Goal: Task Accomplishment & Management: Complete application form

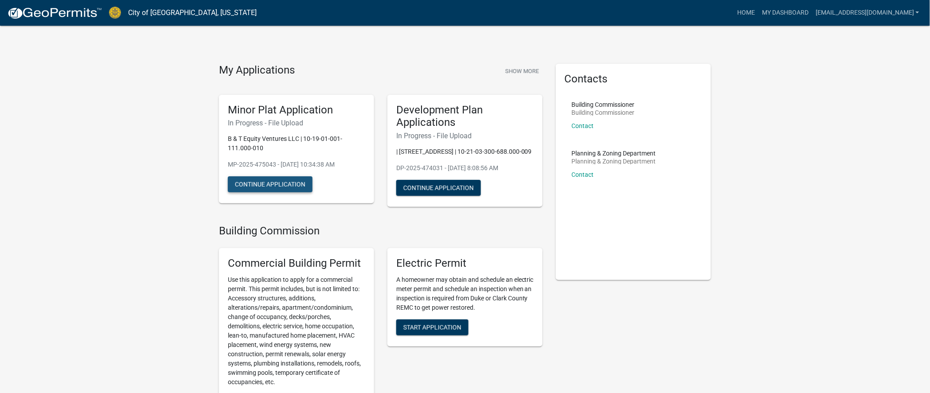
click at [265, 185] on button "Continue Application" at bounding box center [270, 184] width 85 height 16
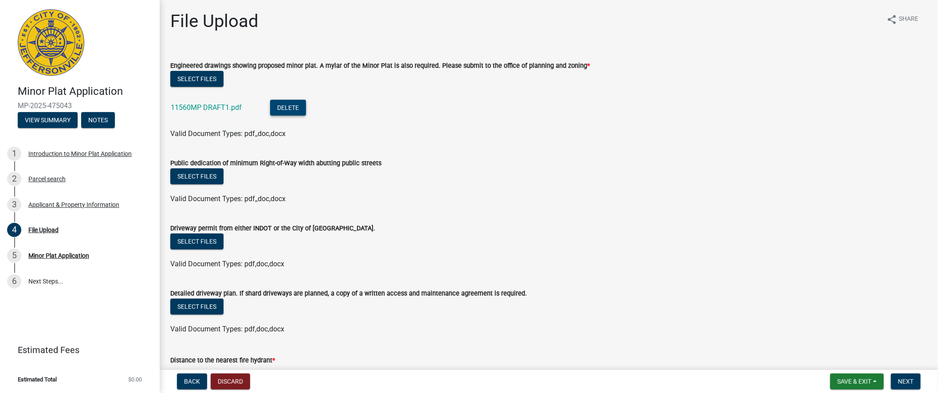
click at [282, 105] on button "Delete" at bounding box center [288, 108] width 36 height 16
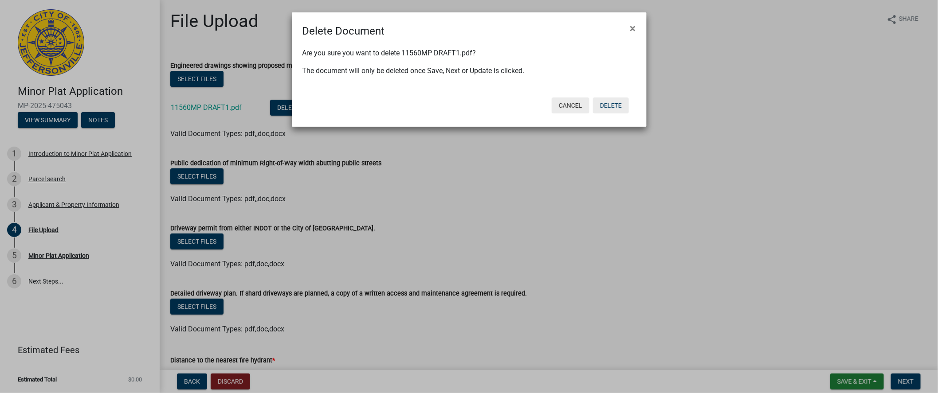
drag, startPoint x: 616, startPoint y: 107, endPoint x: 572, endPoint y: 102, distance: 44.6
click at [616, 106] on button "Delete" at bounding box center [611, 106] width 36 height 16
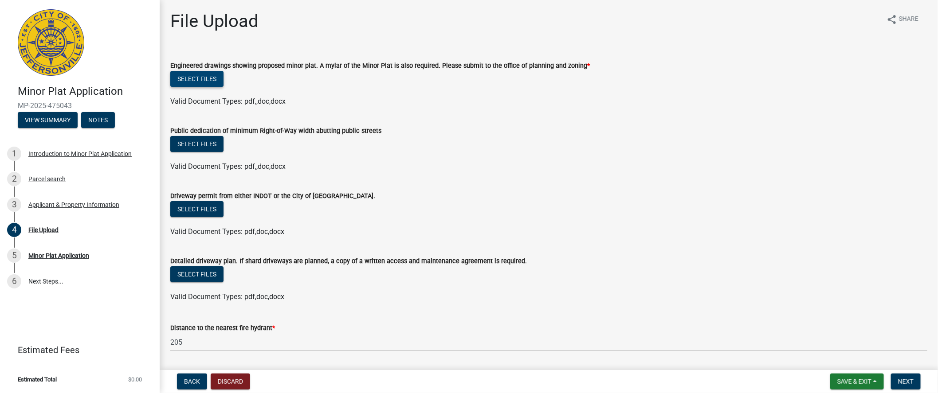
click at [209, 80] on button "Select files" at bounding box center [196, 79] width 53 height 16
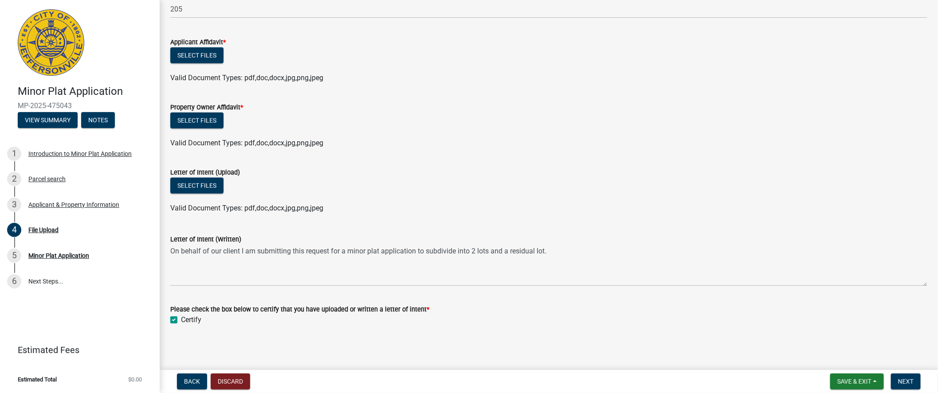
scroll to position [366, 0]
click at [845, 380] on span "Save & Exit" at bounding box center [854, 381] width 34 height 7
click at [843, 357] on button "Save & Exit" at bounding box center [848, 358] width 71 height 21
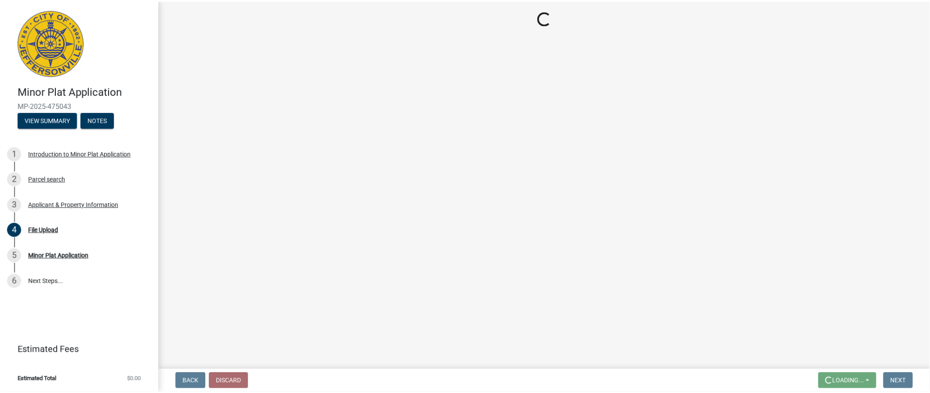
scroll to position [0, 0]
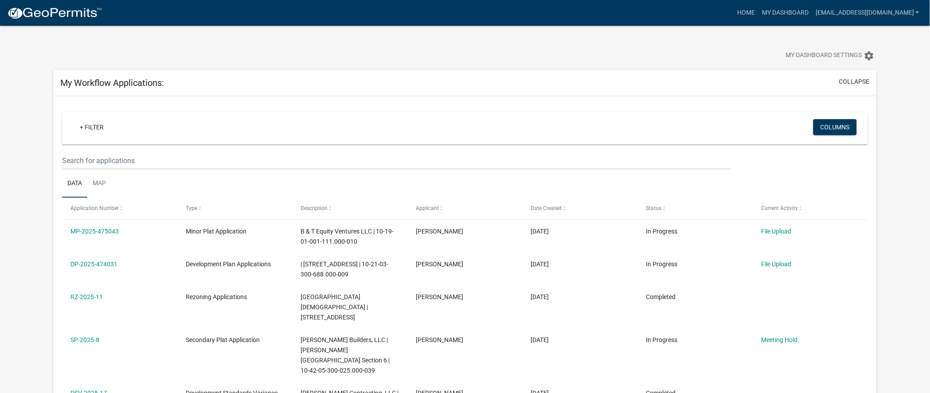
click at [320, 185] on ul "Data Map" at bounding box center [465, 184] width 806 height 28
